Goal: Find specific page/section: Find specific page/section

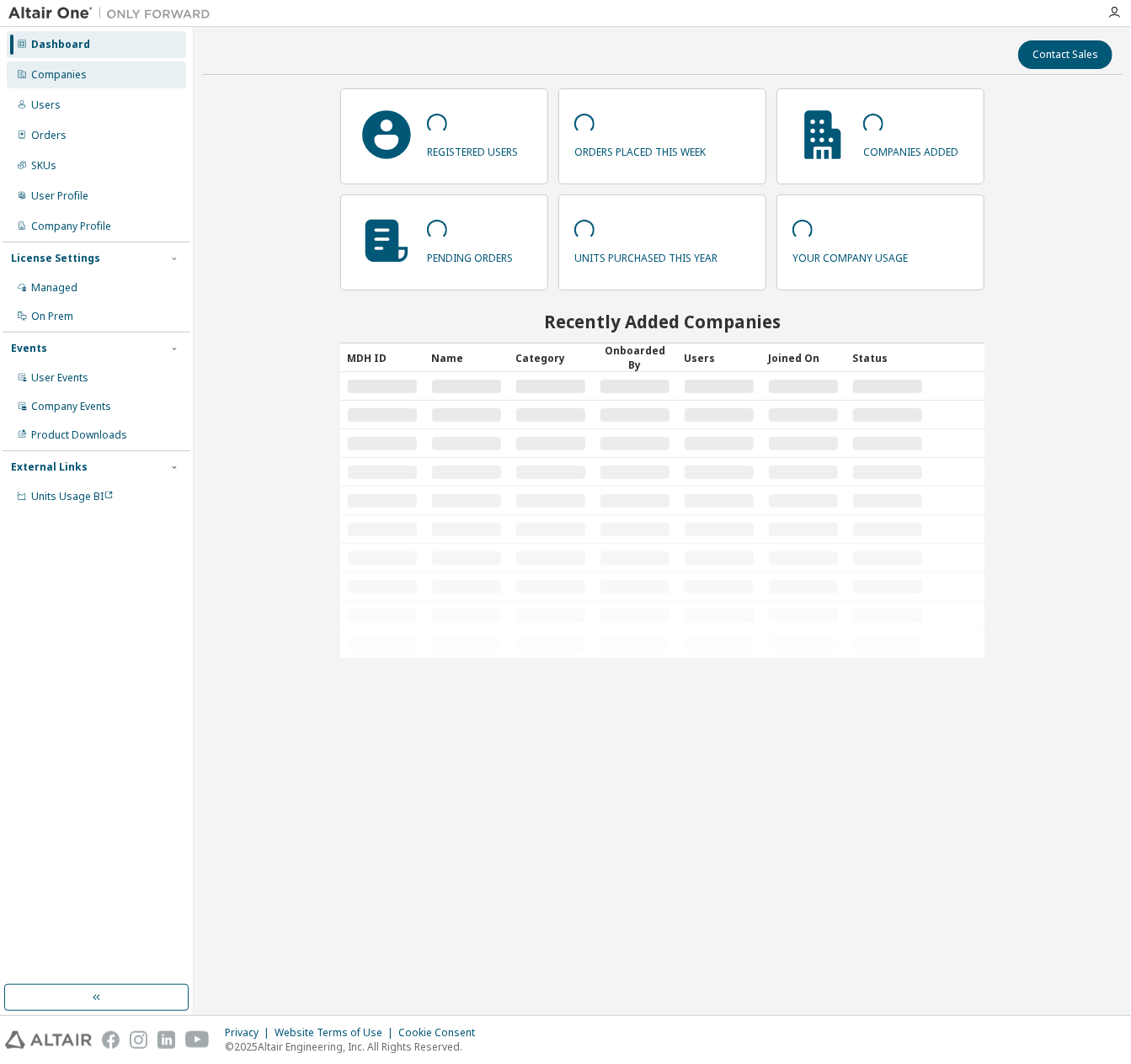
click at [103, 74] on div "Companies" at bounding box center [96, 75] width 180 height 27
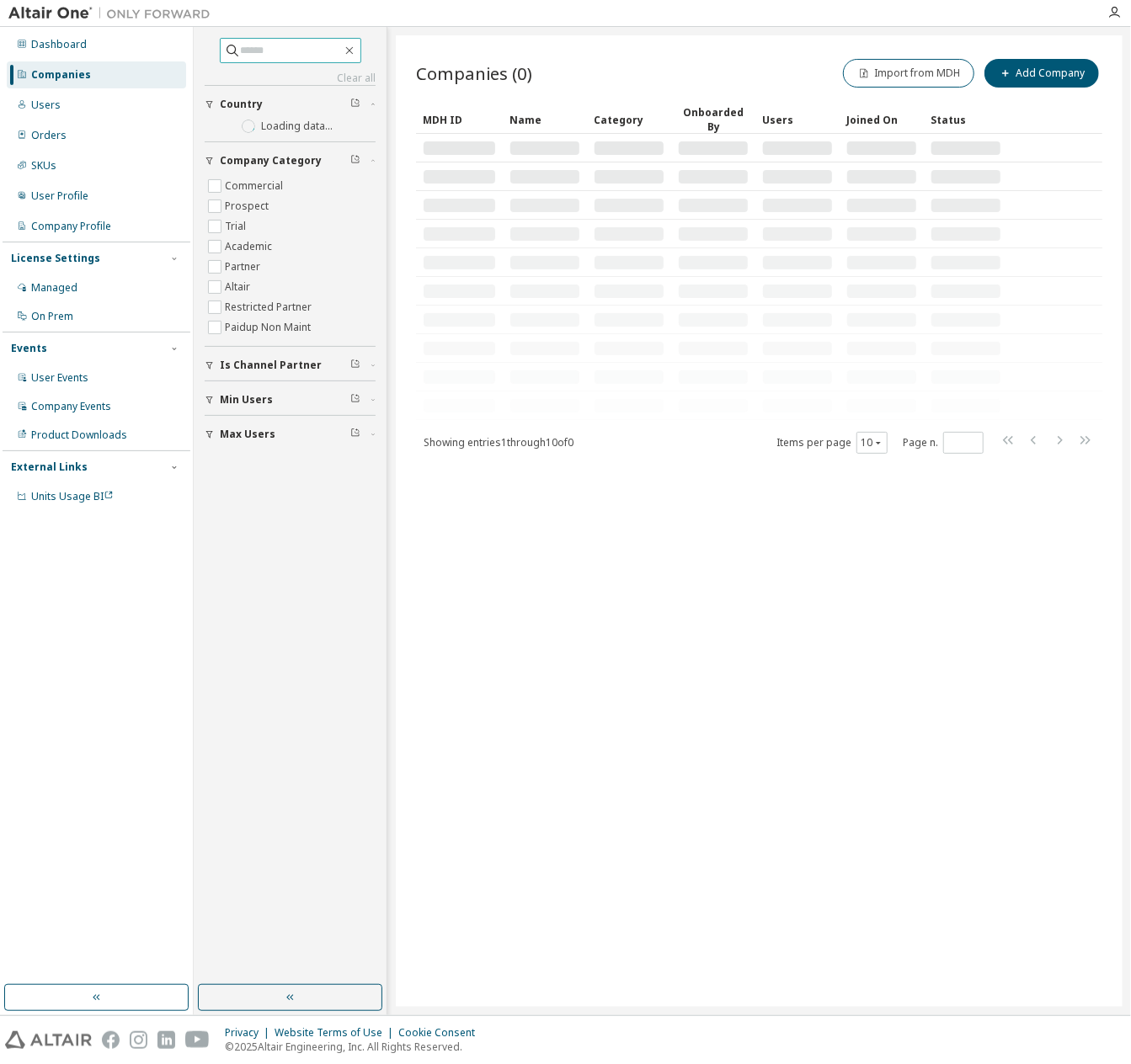
click at [303, 50] on input "text" at bounding box center [291, 50] width 101 height 17
type input "*"
type input "*****"
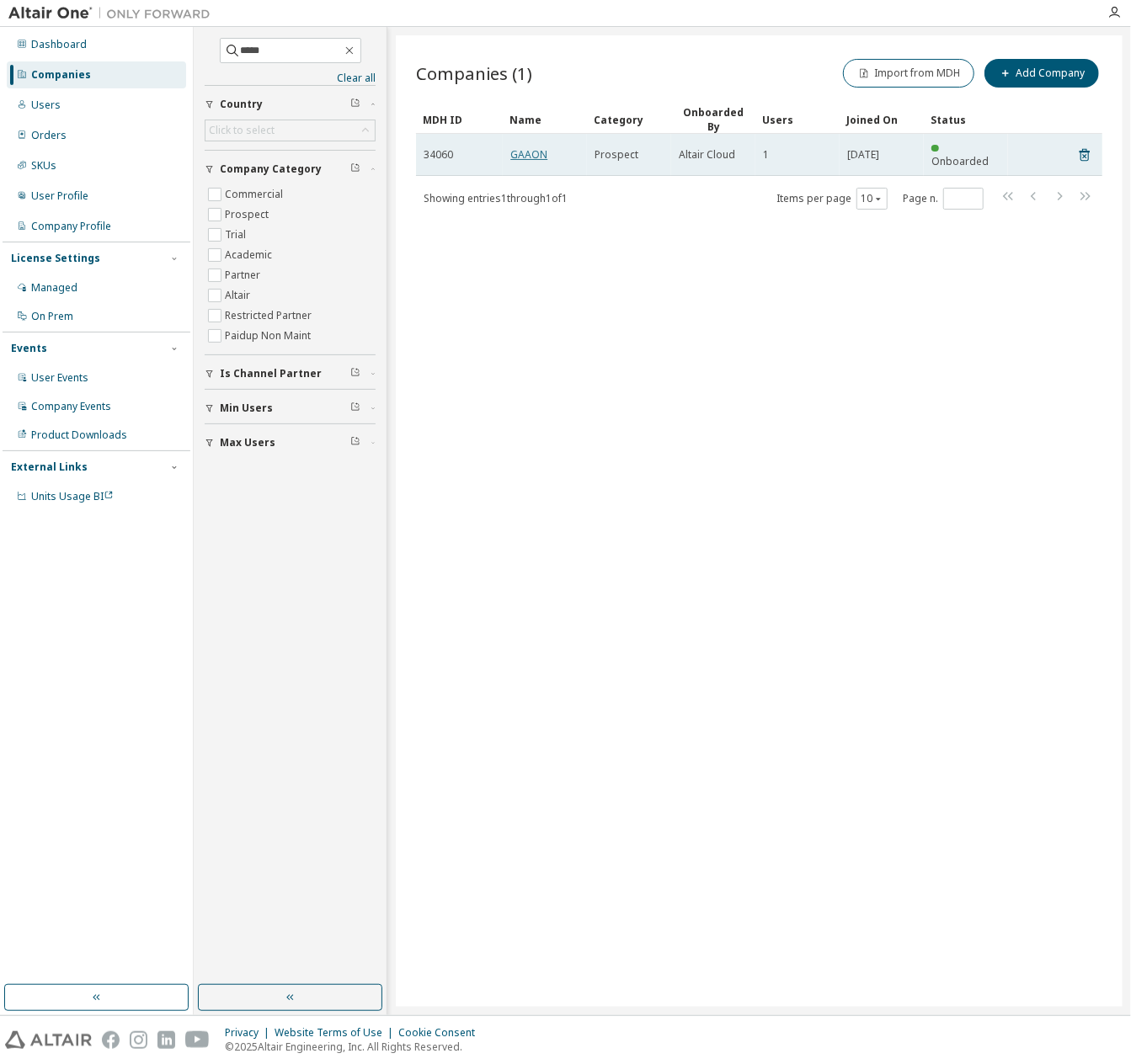
click at [515, 147] on link "GAAON" at bounding box center [529, 154] width 37 height 14
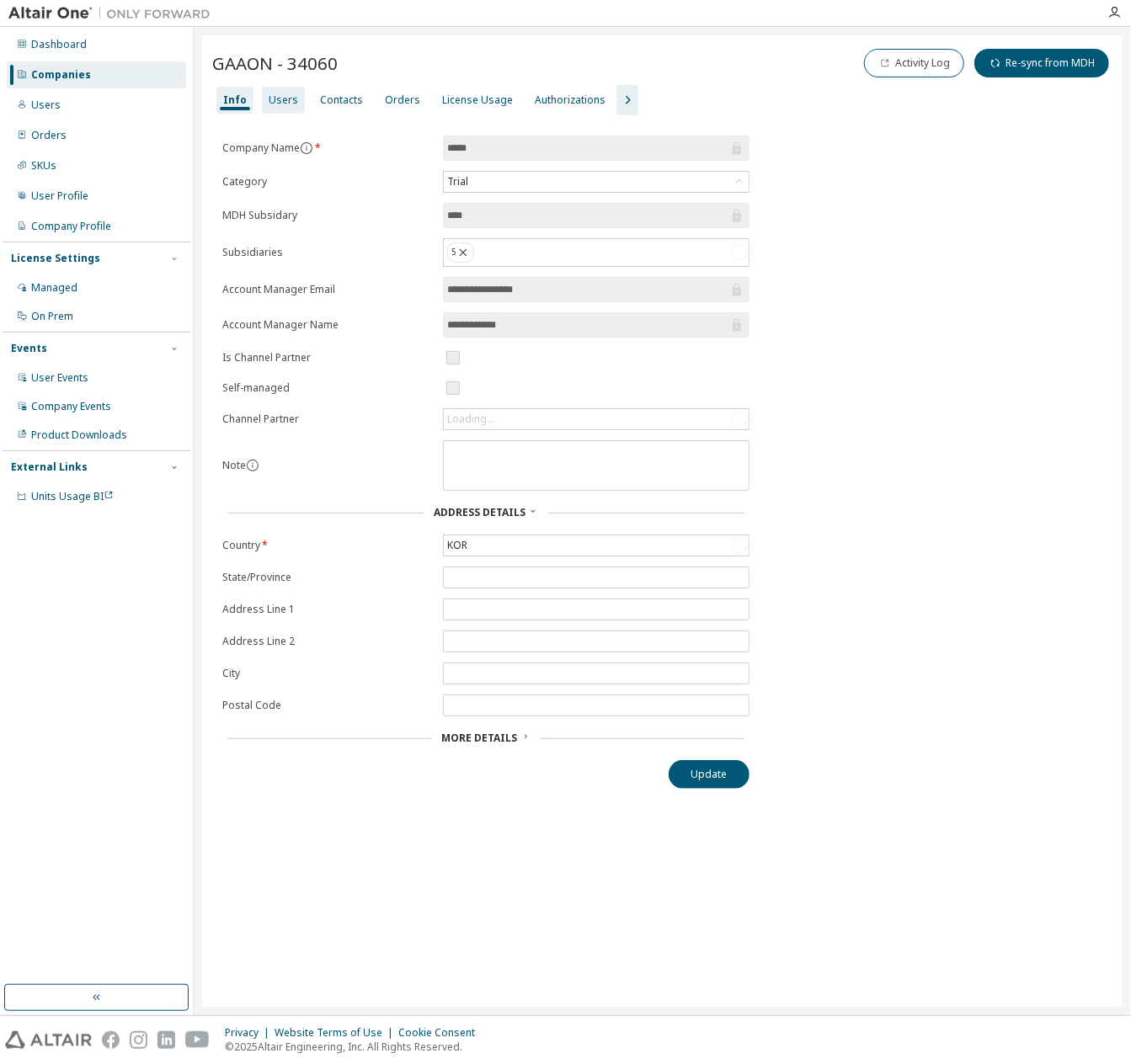
click at [284, 100] on div "Users" at bounding box center [283, 100] width 29 height 13
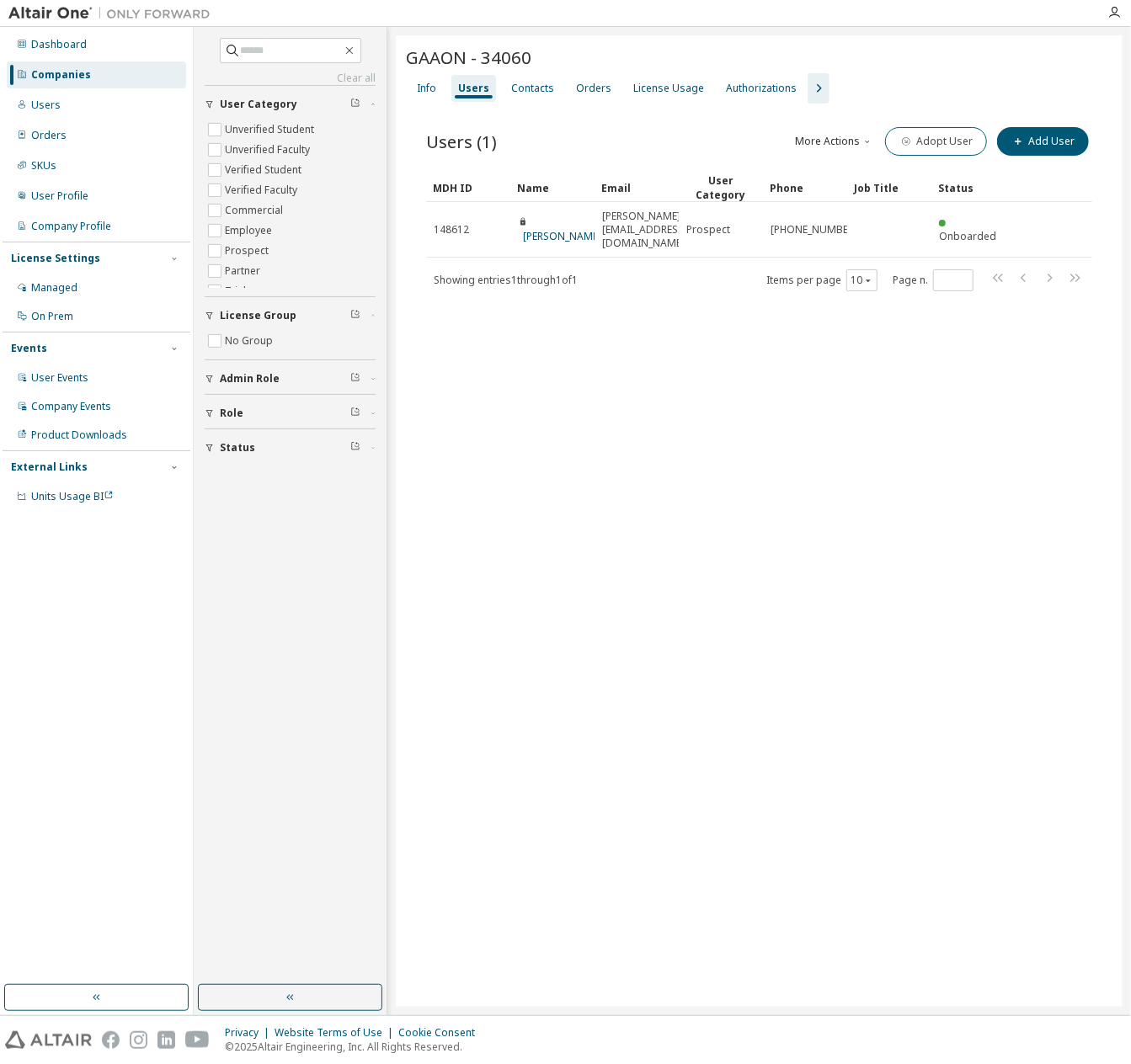
click at [674, 359] on div "GAAON - 34060 Clear Load Save Save As Field Operator Value Select filter Select…" at bounding box center [759, 521] width 727 height 972
click at [673, 354] on div "GAAON - 34060 Clear Load Save Save As Field Operator Value Select filter Select…" at bounding box center [759, 521] width 727 height 972
click at [357, 51] on button "button" at bounding box center [350, 50] width 15 height 15
click at [308, 49] on input "text" at bounding box center [291, 50] width 101 height 17
paste input "****"
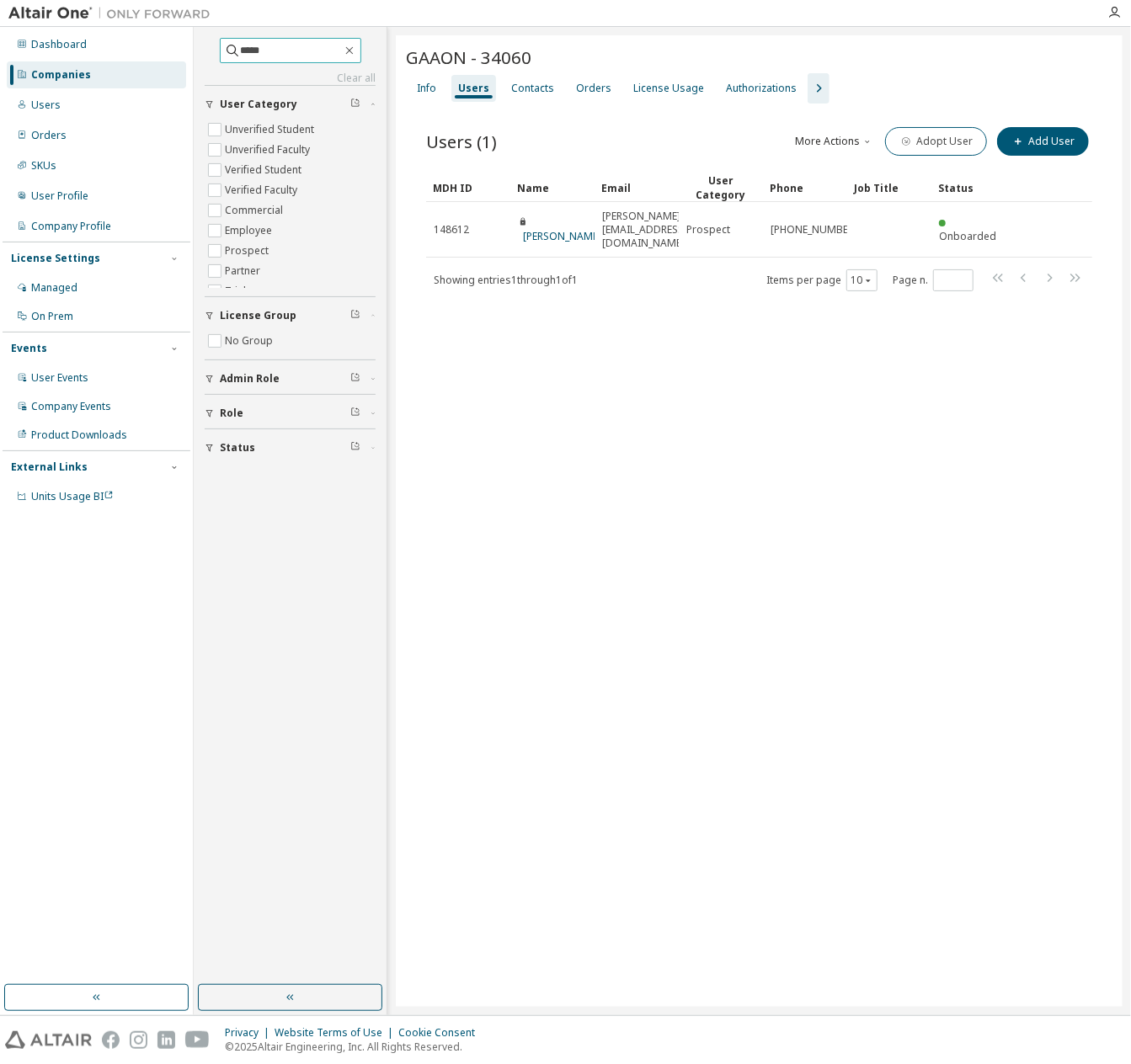
type input "****"
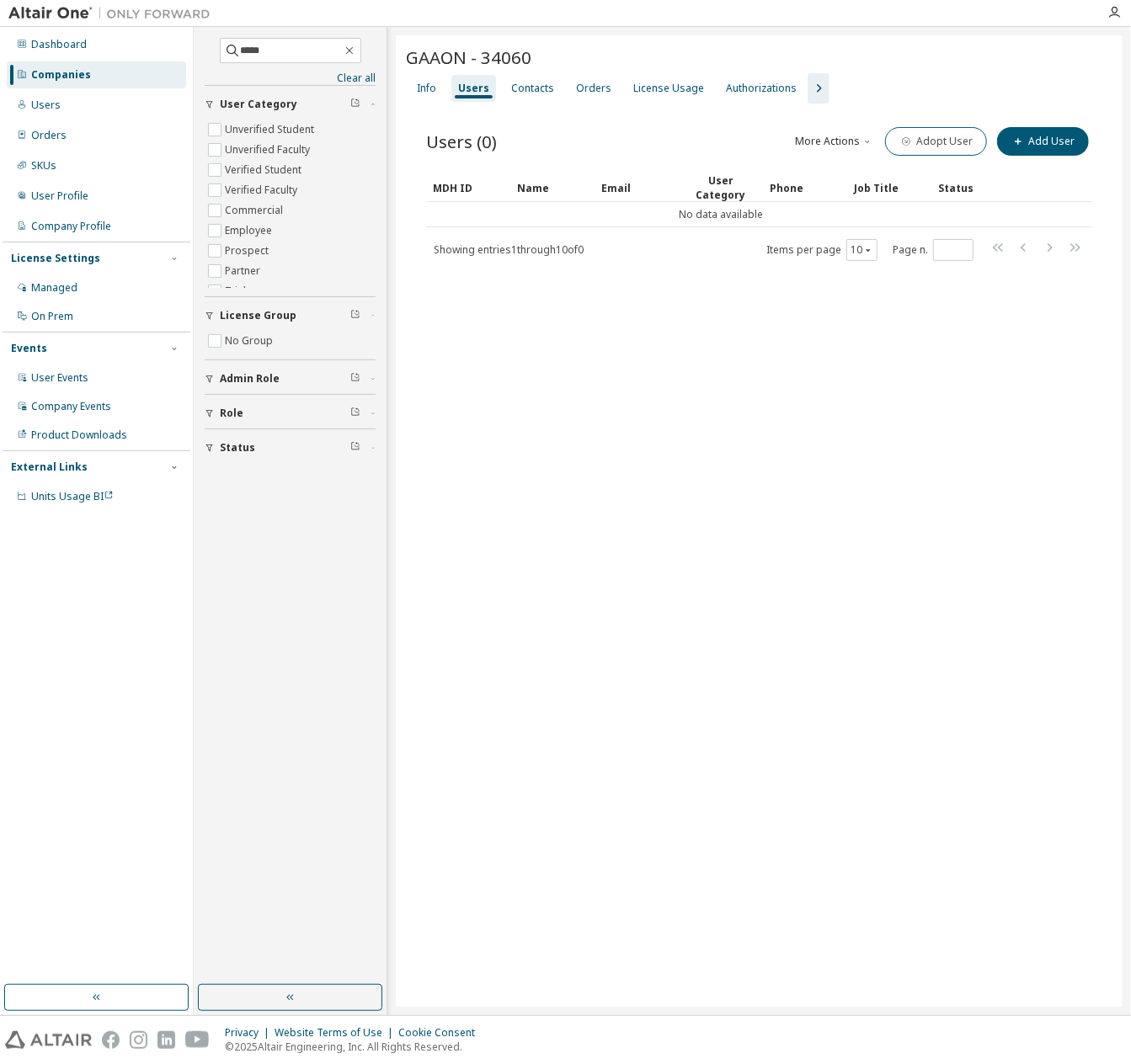
click at [68, 74] on div "Companies" at bounding box center [61, 75] width 60 height 13
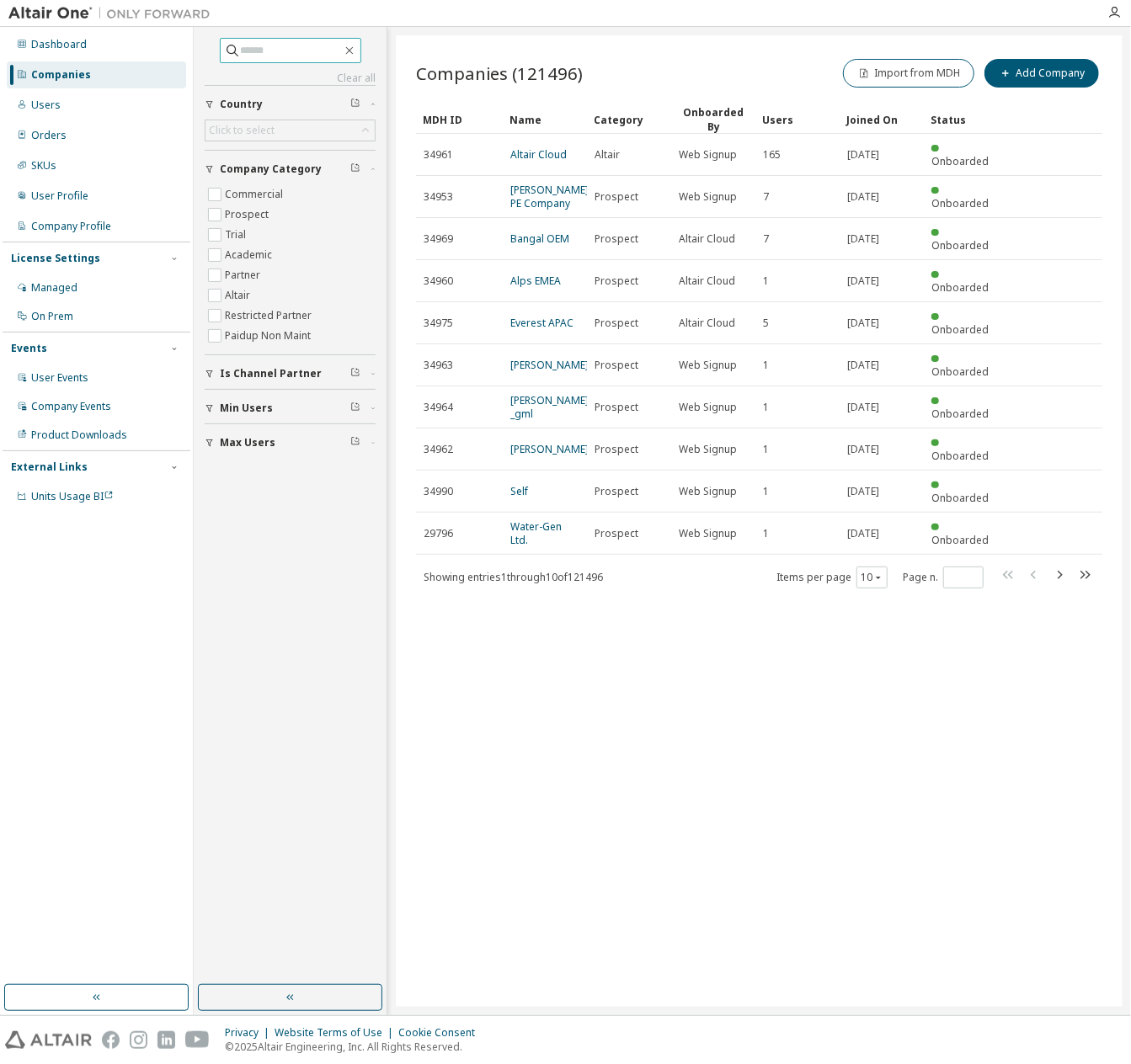
click at [264, 54] on input "text" at bounding box center [291, 50] width 101 height 17
paste input "*****"
type input "*****"
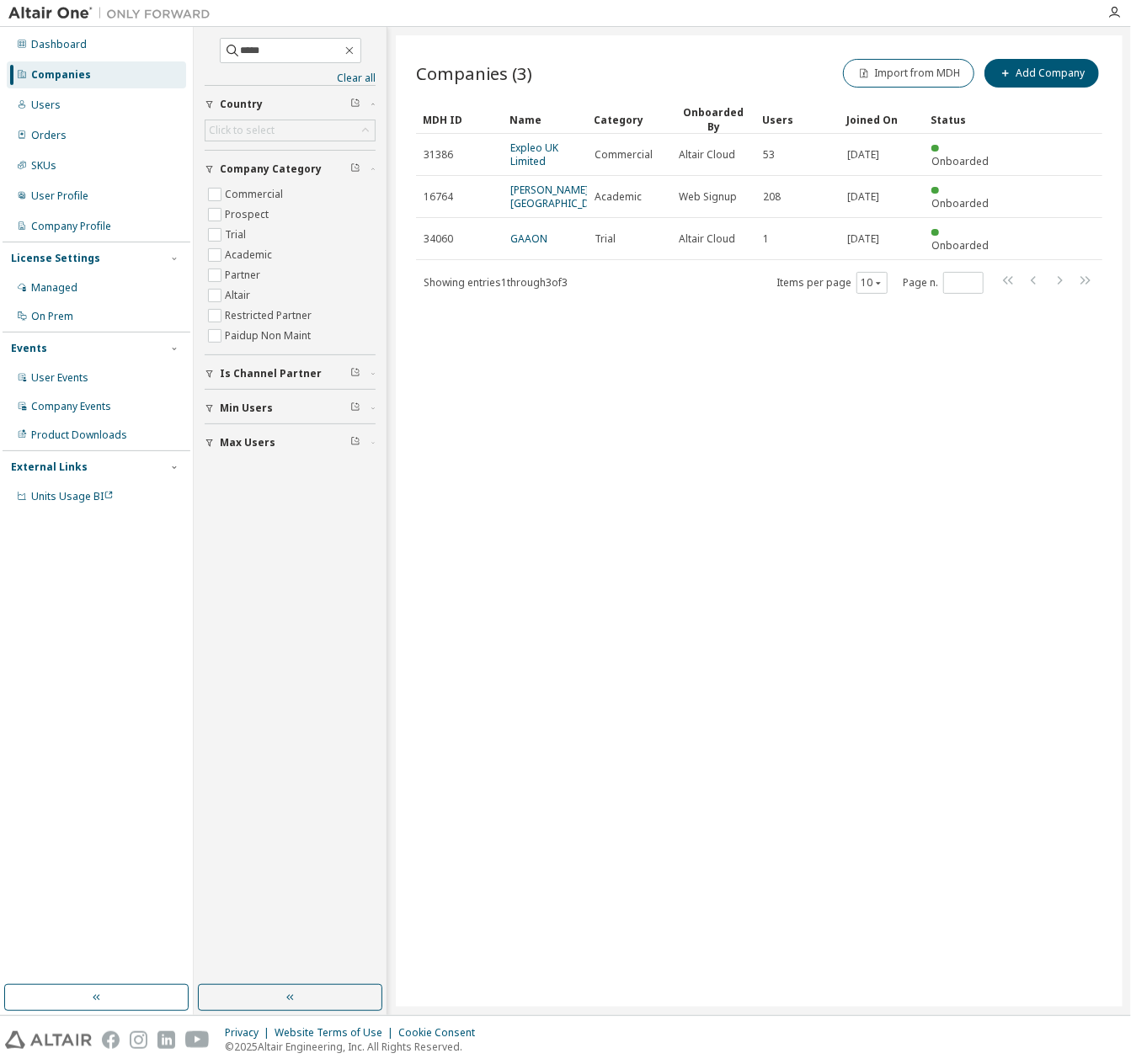
click at [597, 304] on div "Companies (3) Import from MDH Add Company Clear Load Save Save As Field Operato…" at bounding box center [759, 521] width 727 height 972
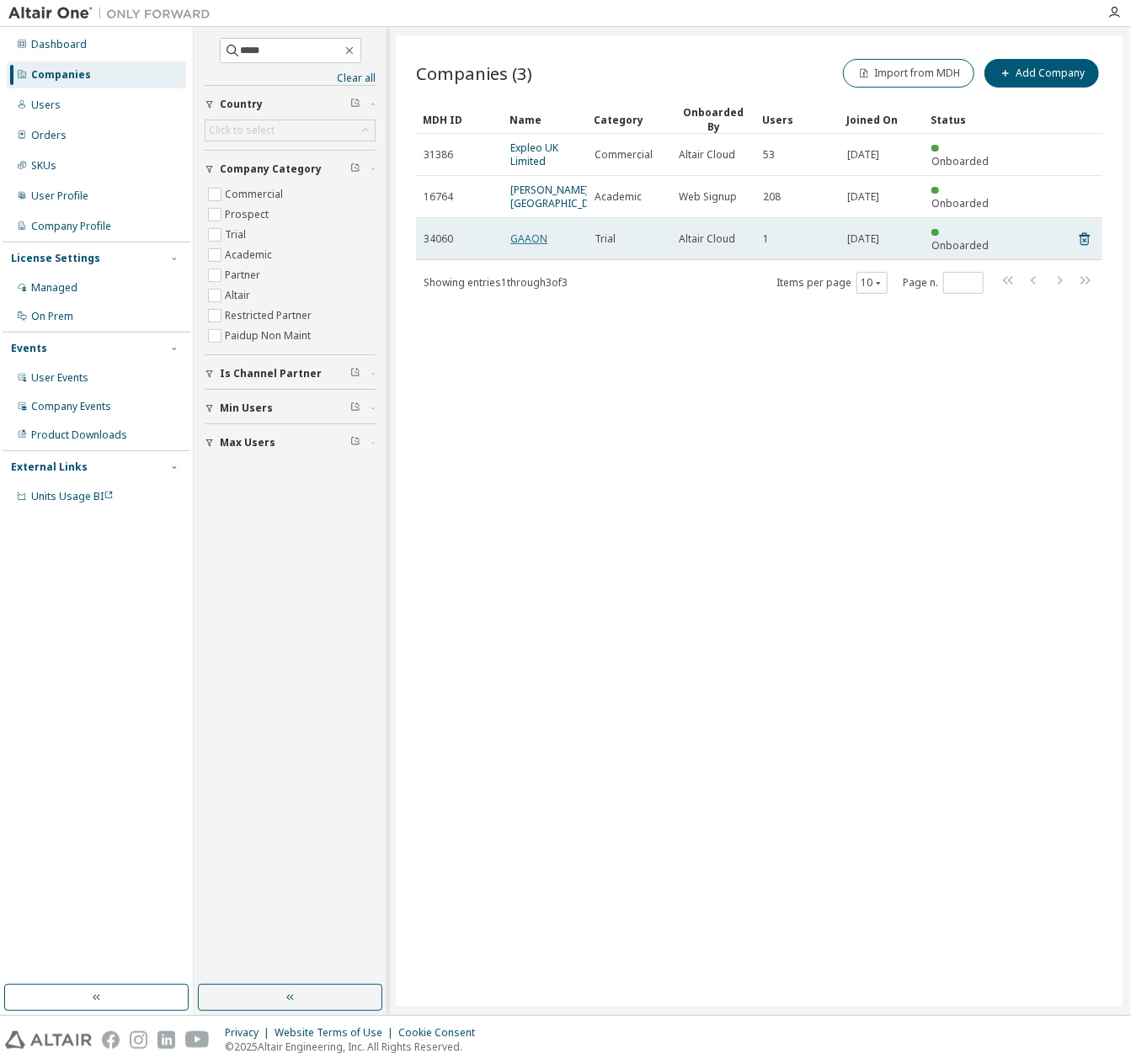
click at [535, 246] on link "GAAON" at bounding box center [529, 239] width 37 height 14
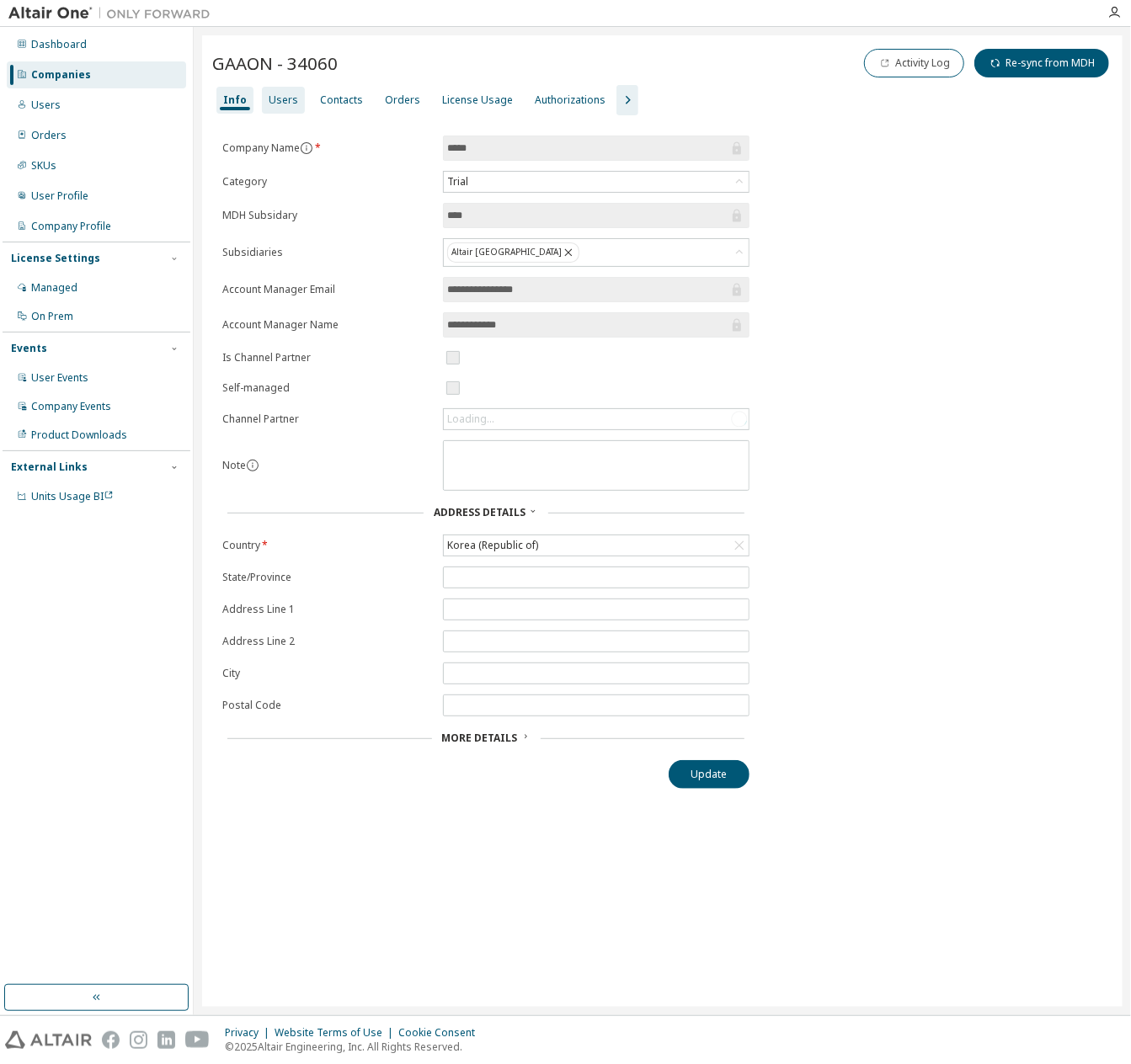
click at [283, 103] on div "Users" at bounding box center [283, 100] width 29 height 13
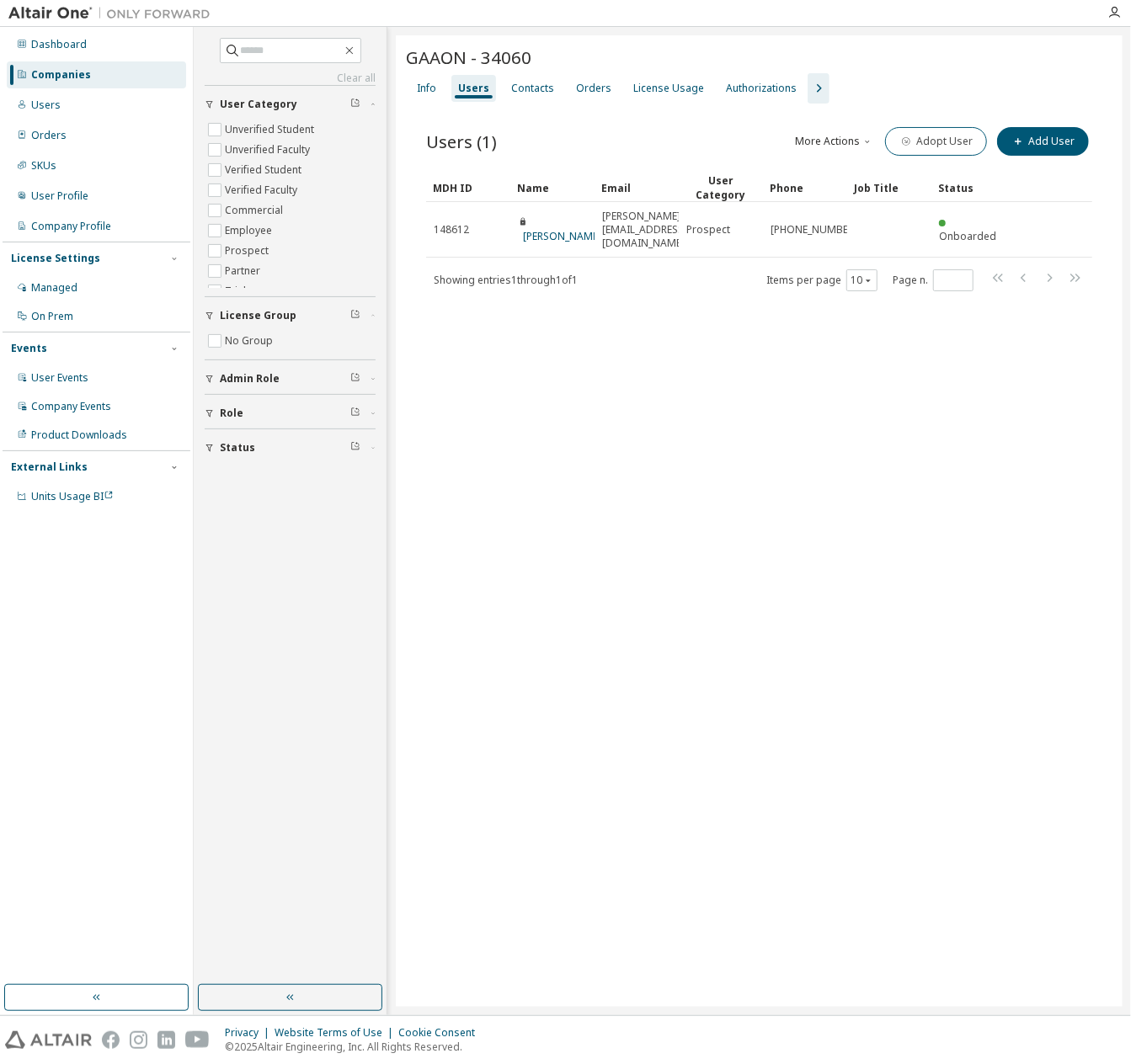
click at [809, 93] on icon "button" at bounding box center [818, 87] width 20 height 20
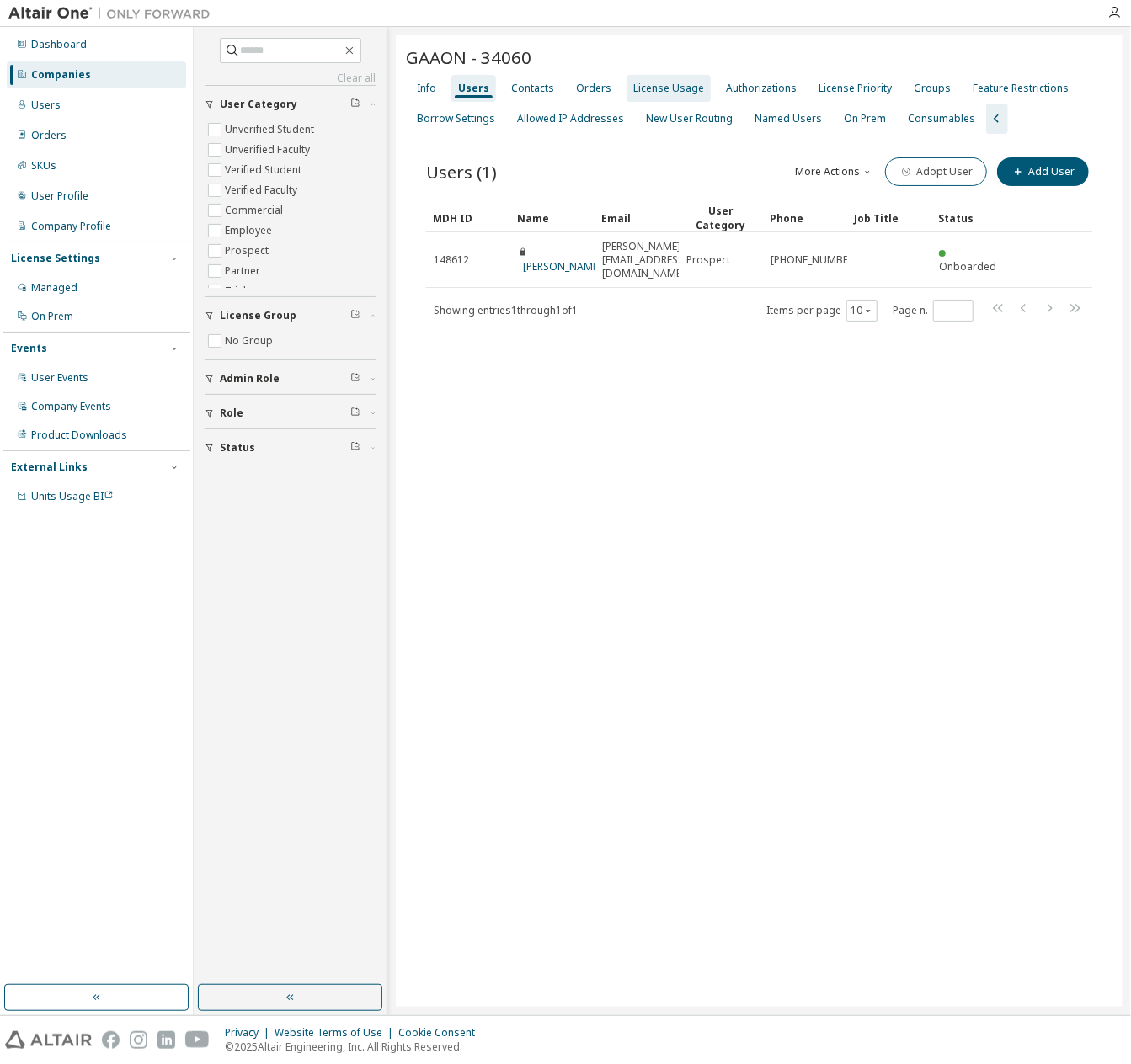
click at [645, 83] on div "License Usage" at bounding box center [669, 88] width 70 height 13
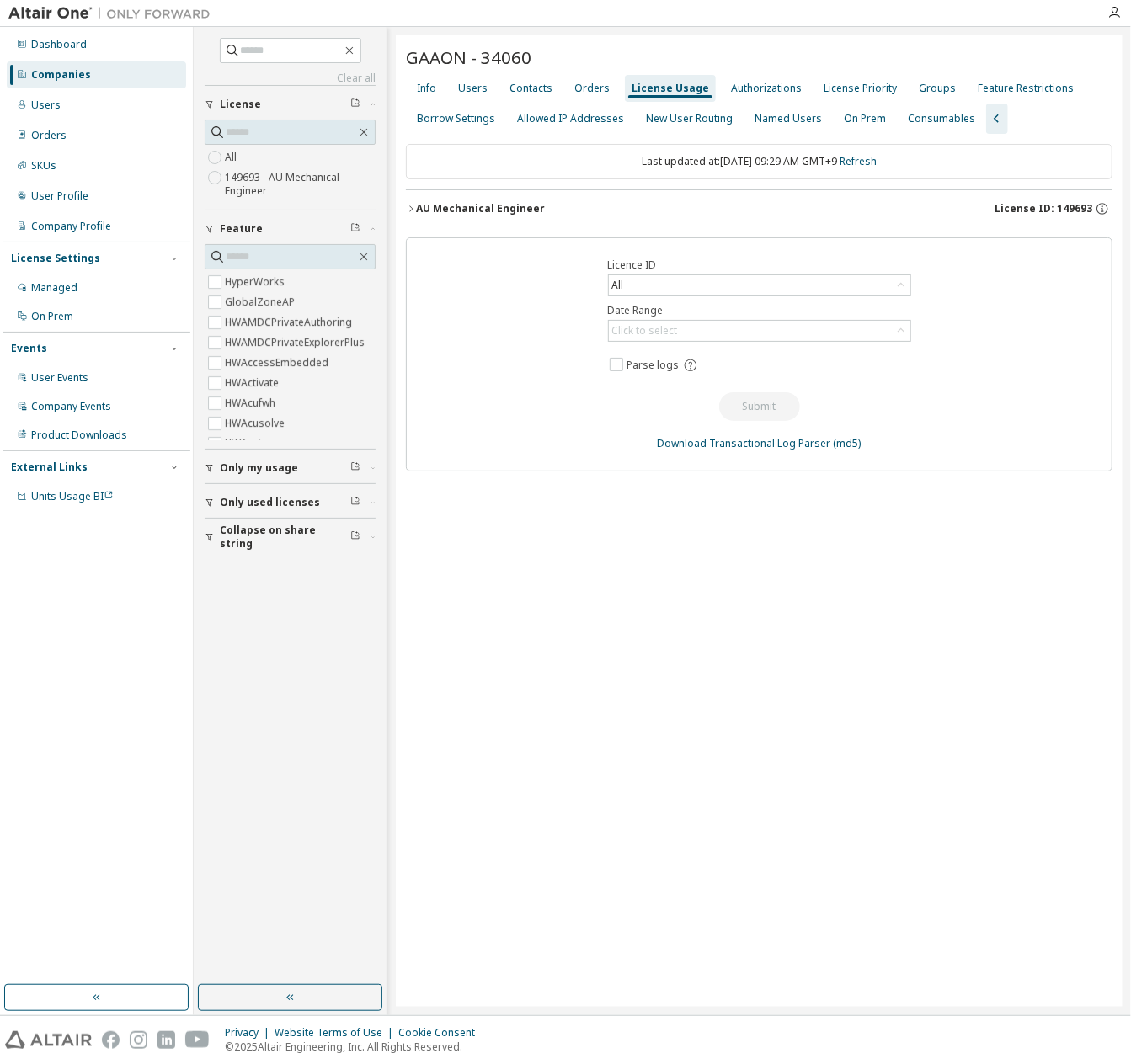
click at [516, 212] on div "AU Mechanical Engineer" at bounding box center [479, 209] width 128 height 13
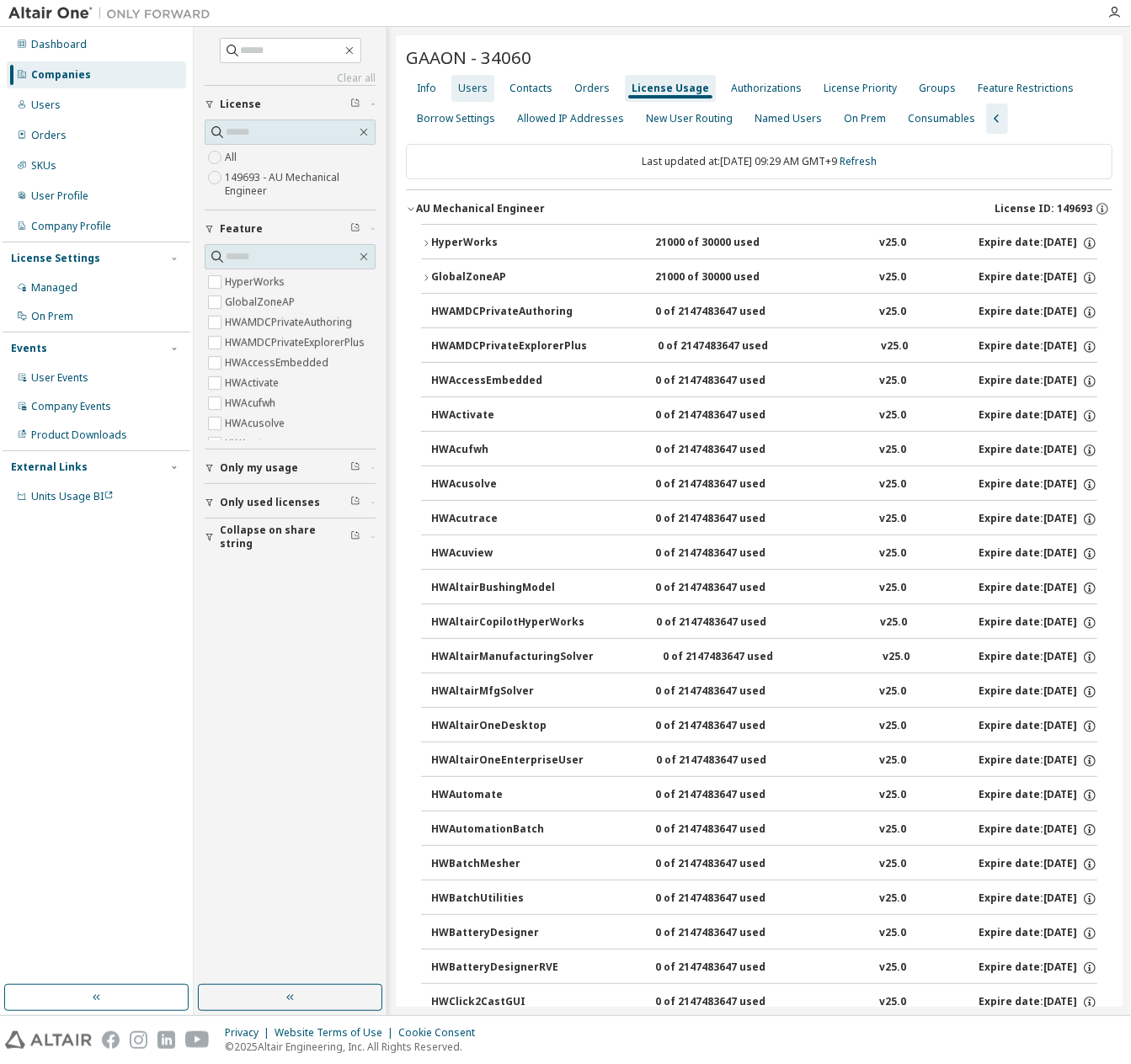
click at [458, 79] on div "Users" at bounding box center [473, 88] width 43 height 27
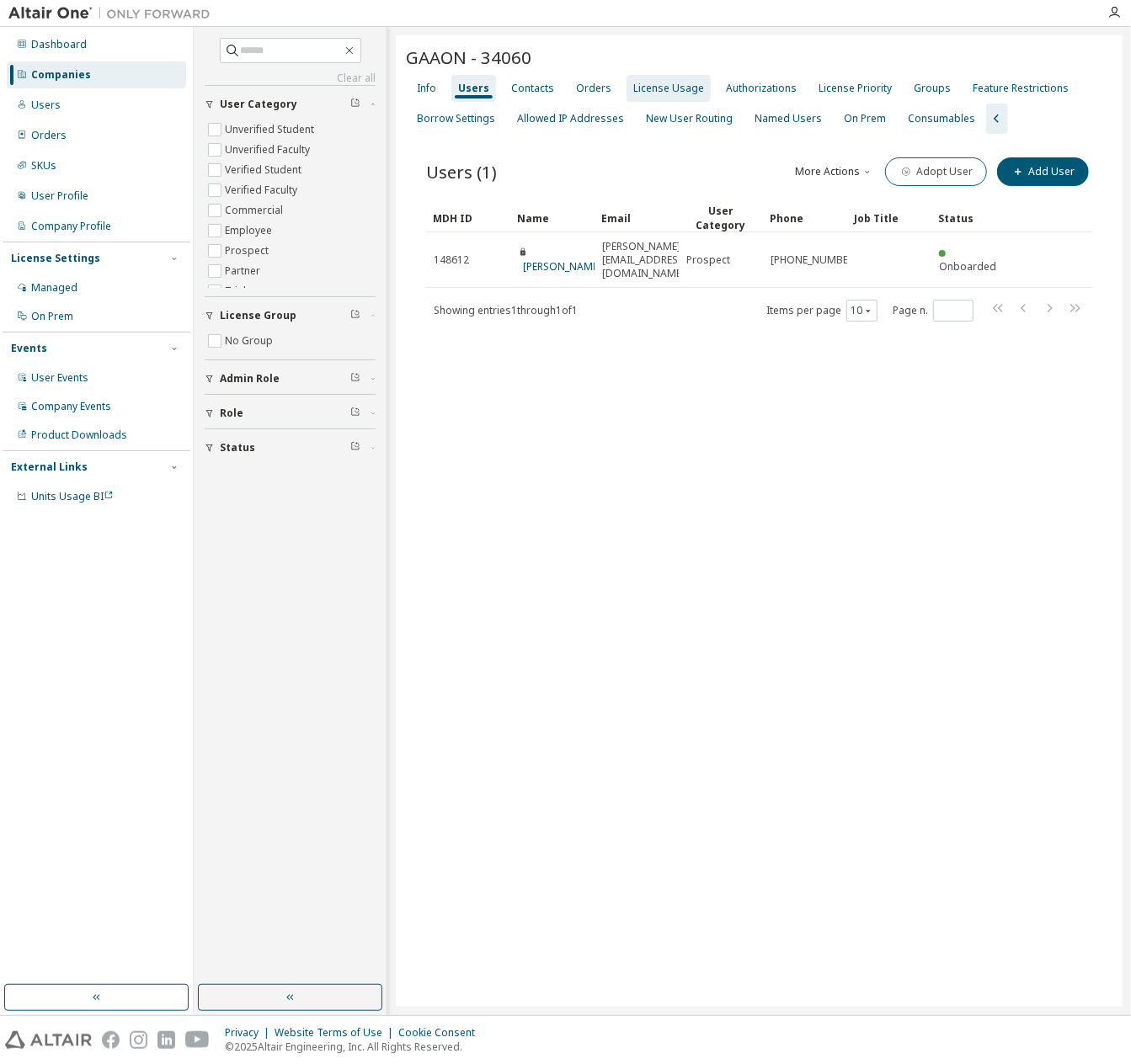
click at [666, 92] on div "License Usage" at bounding box center [669, 88] width 70 height 13
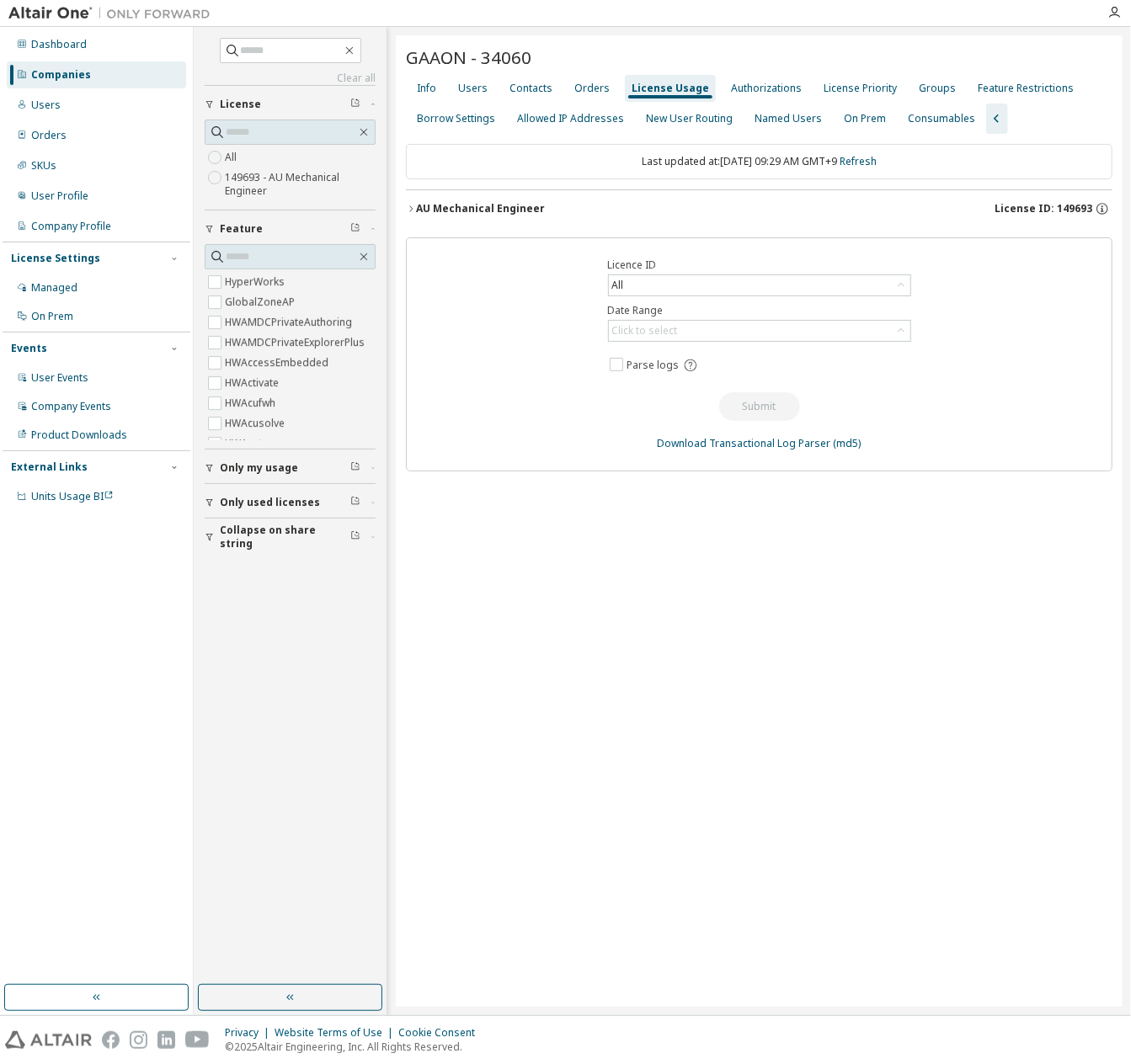
click at [514, 212] on div "AU Mechanical Engineer" at bounding box center [479, 209] width 128 height 13
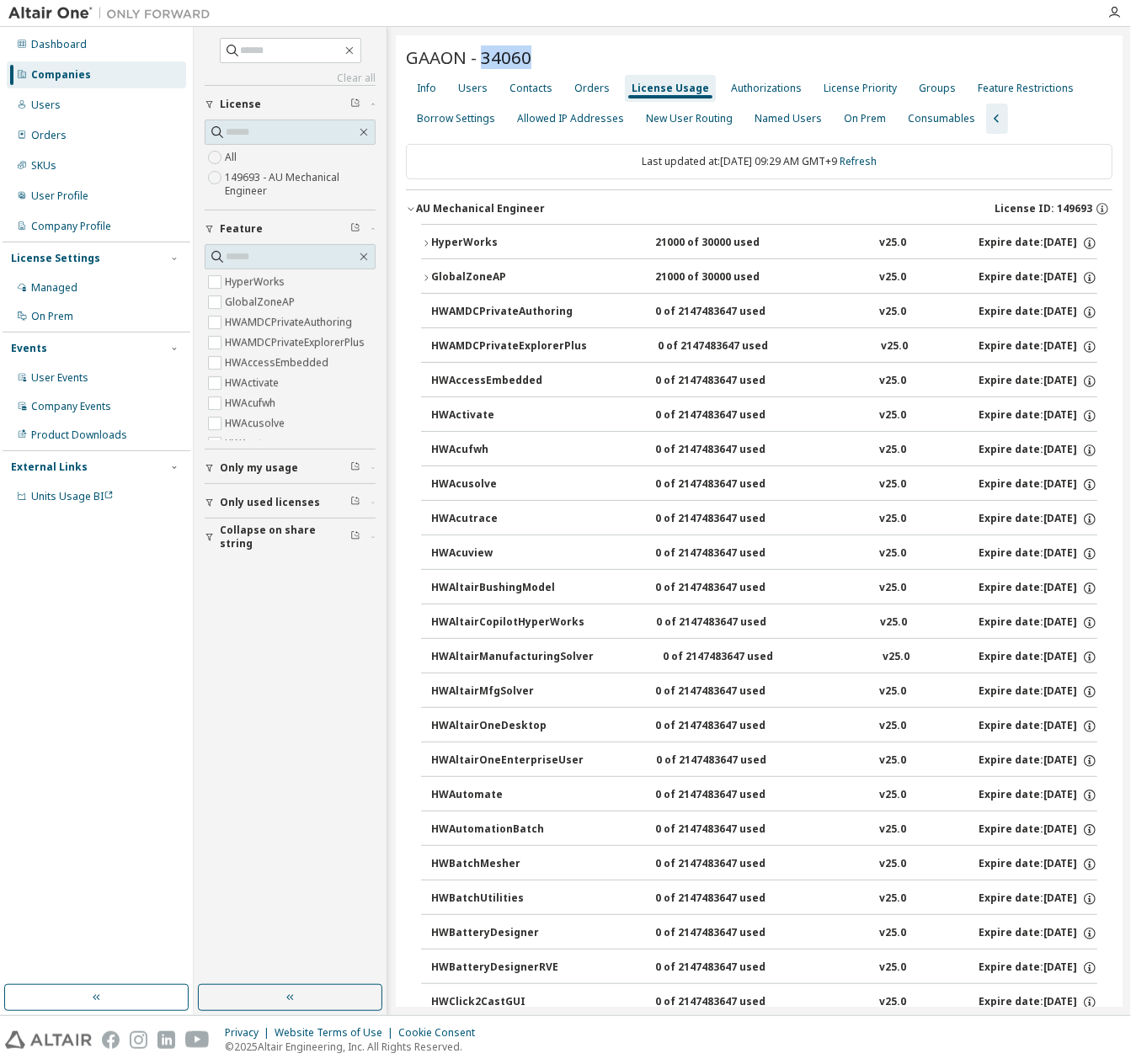
drag, startPoint x: 535, startPoint y: 55, endPoint x: 482, endPoint y: 58, distance: 53.1
click at [482, 58] on div "GAAON - 34060" at bounding box center [759, 57] width 707 height 24
